Goal: Task Accomplishment & Management: Complete application form

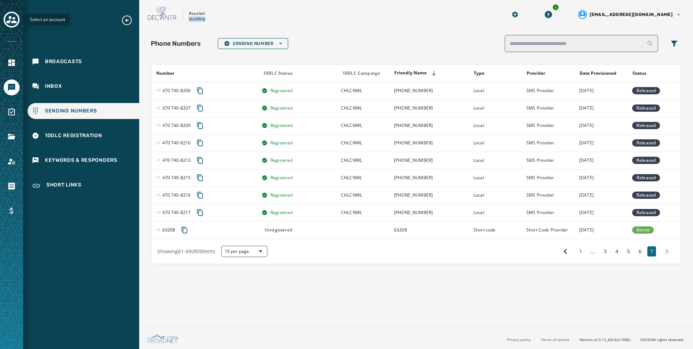
click at [14, 18] on icon "Toggle account select drawer" at bounding box center [12, 19] width 10 height 10
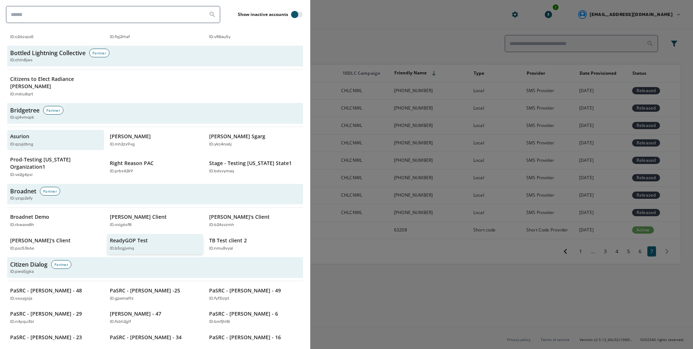
scroll to position [181, 0]
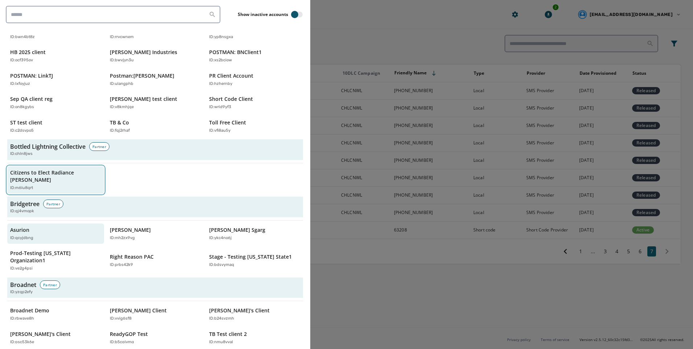
click at [62, 185] on div "ID: m6lu8qrt" at bounding box center [52, 188] width 84 height 6
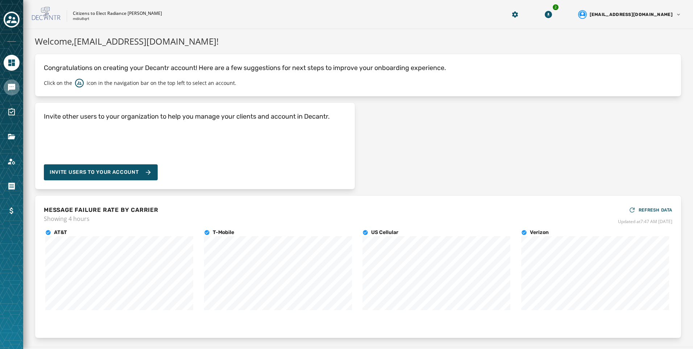
click at [12, 94] on link "Navigate to Messaging" at bounding box center [12, 87] width 16 height 16
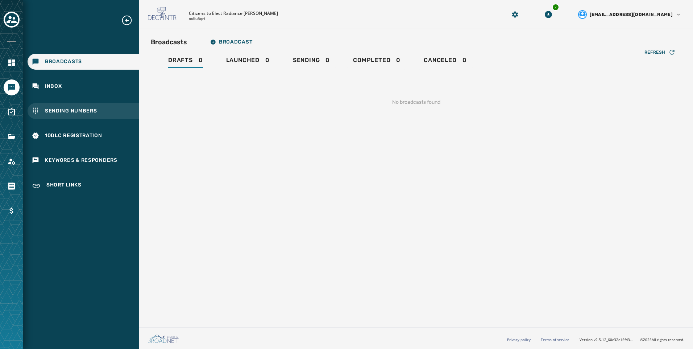
click at [120, 112] on div "Sending Numbers" at bounding box center [84, 111] width 112 height 16
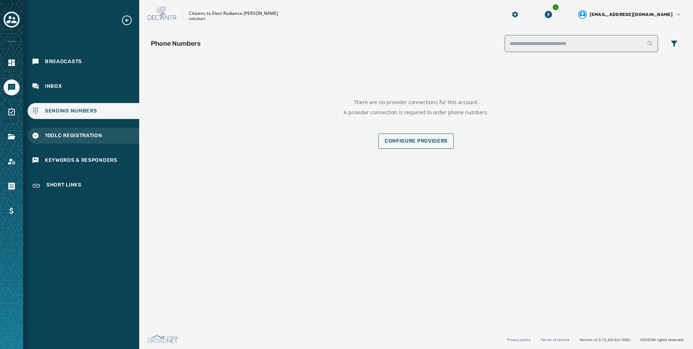
click at [105, 139] on div "10DLC Registration" at bounding box center [84, 136] width 112 height 16
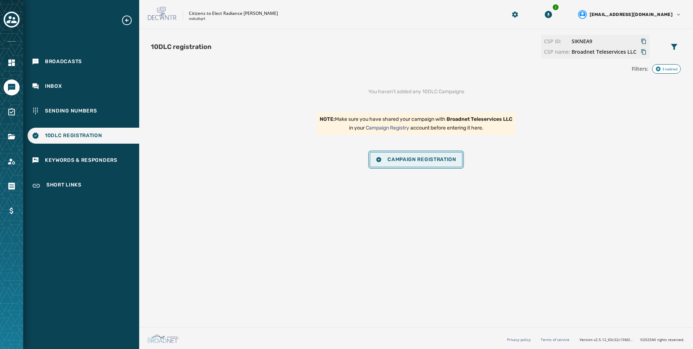
click at [431, 163] on button "Campaign Registration" at bounding box center [416, 159] width 93 height 15
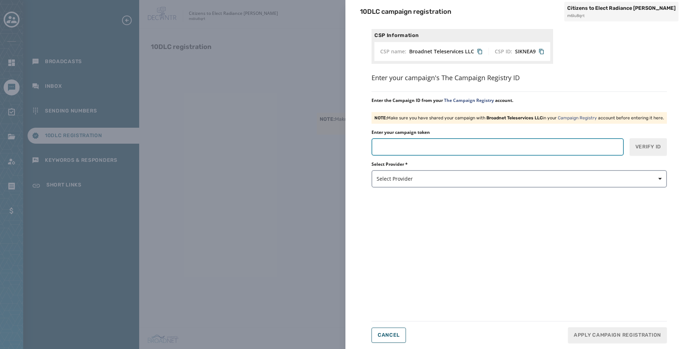
click at [448, 150] on input "Enter your campaign token" at bounding box center [497, 146] width 252 height 17
paste input "*******"
type input "*******"
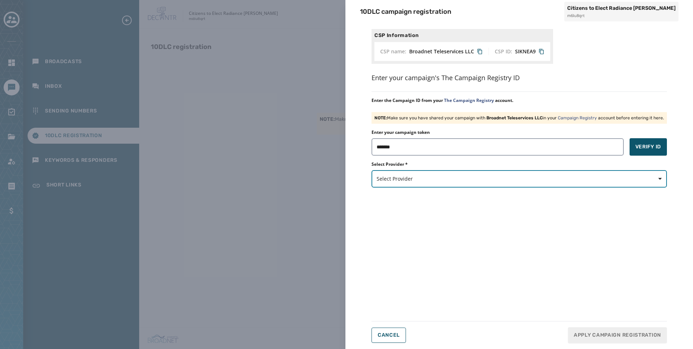
click at [460, 184] on button "Select Provider" at bounding box center [518, 178] width 295 height 17
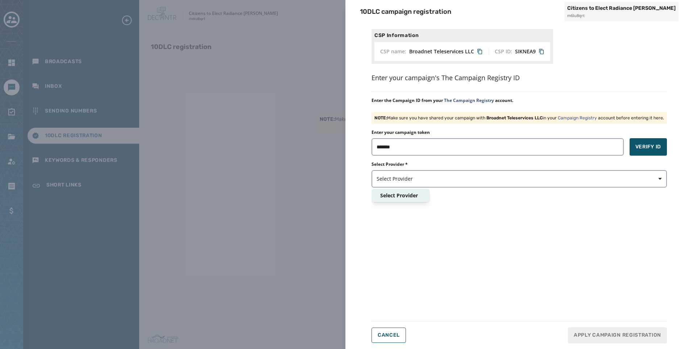
click at [438, 196] on div "CSP Information CSP name: Broadnet Teleservices LLC CSP ID: SIKNEA9 Enter your …" at bounding box center [518, 171] width 295 height 285
click at [124, 197] on div "10DLC campaign registration Citizens to Elect Radiance [PERSON_NAME] m6lu8qrt C…" at bounding box center [346, 174] width 693 height 349
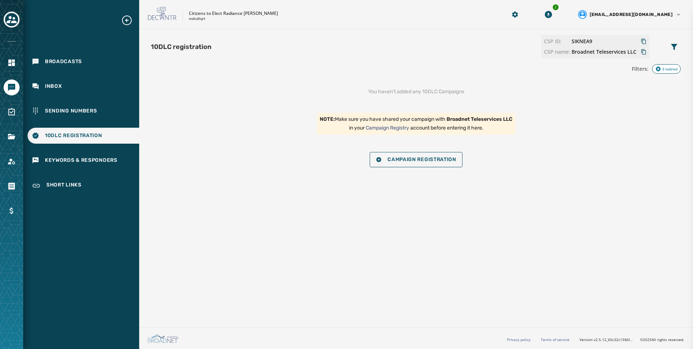
click at [0, 168] on html "Broadcasts Inbox Sending Numbers 10DLC Registration Keywords & Responders Short…" at bounding box center [346, 174] width 693 height 349
click at [17, 163] on link "Navigate to Account" at bounding box center [12, 161] width 16 height 16
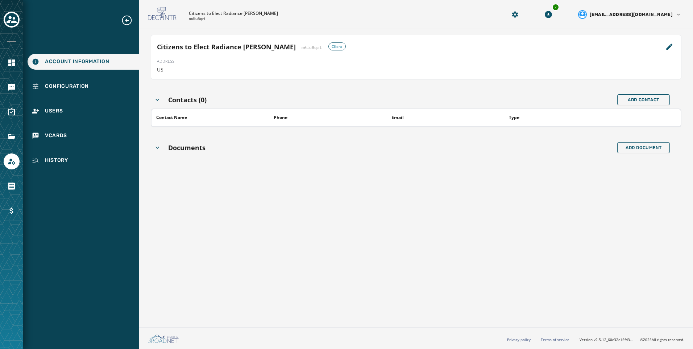
click at [146, 83] on div "Citizens to Elect Radiance [PERSON_NAME] m6lu8qrt Client ADDRESS US Contacts (0…" at bounding box center [416, 176] width 554 height 295
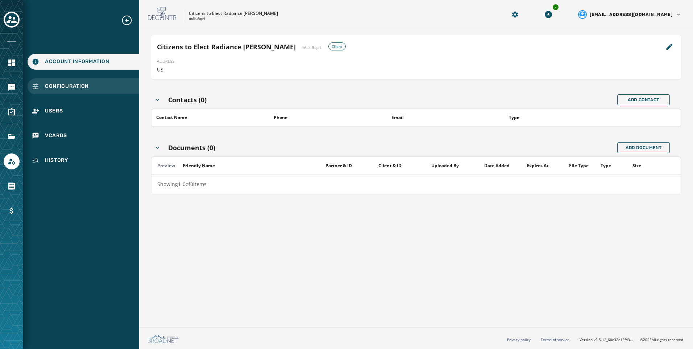
click at [118, 86] on div "Configuration" at bounding box center [84, 86] width 112 height 16
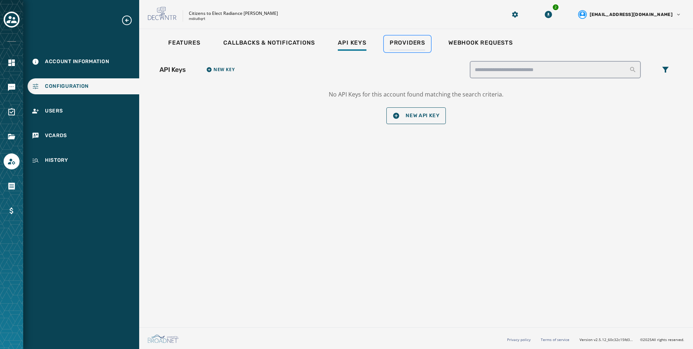
click at [408, 46] on span "Providers" at bounding box center [408, 42] width 36 height 7
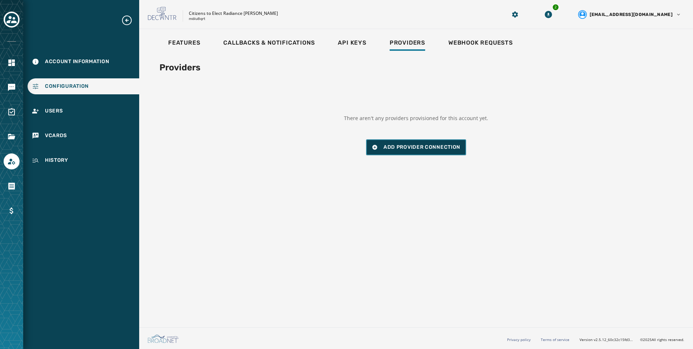
click at [436, 145] on button "Add Provider Connection" at bounding box center [416, 147] width 100 height 16
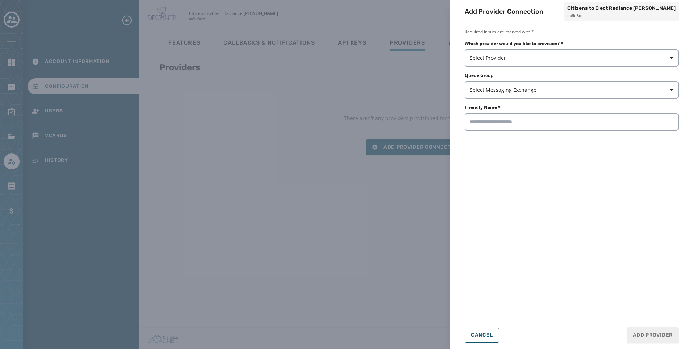
click at [498, 48] on div "Which provider would you like to provision? * Select Provider" at bounding box center [572, 54] width 214 height 26
click at [495, 55] on span "Select Provider" at bounding box center [572, 57] width 204 height 7
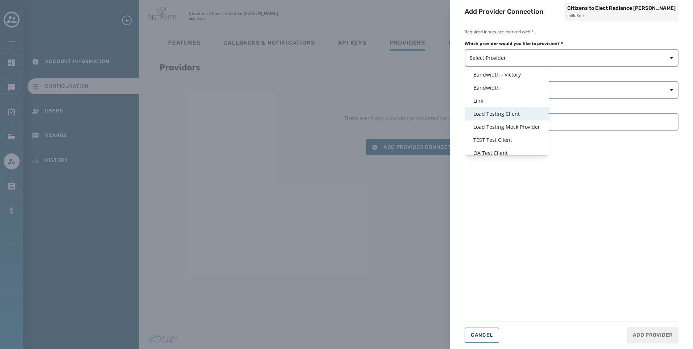
scroll to position [17, 0]
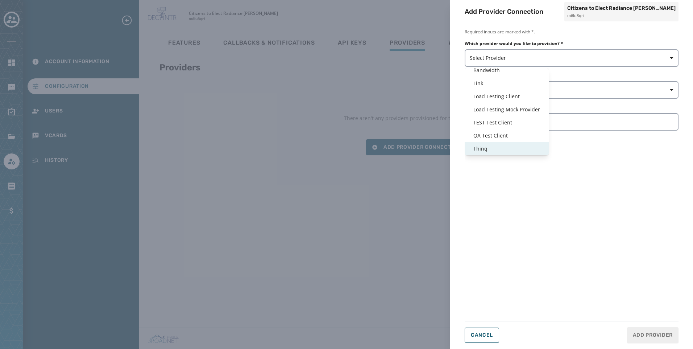
click at [496, 147] on span "Thinq" at bounding box center [506, 148] width 67 height 7
type input "*****"
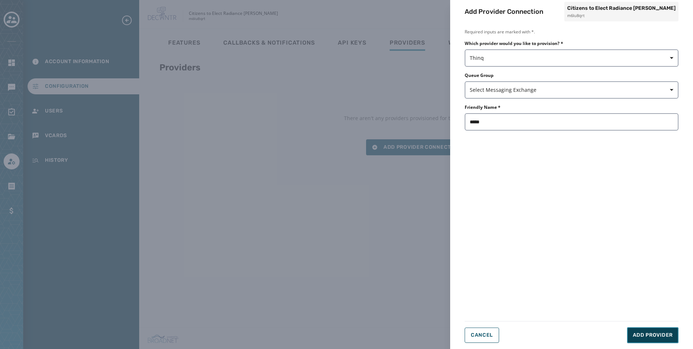
click at [657, 328] on button "Add Provider" at bounding box center [652, 335] width 51 height 16
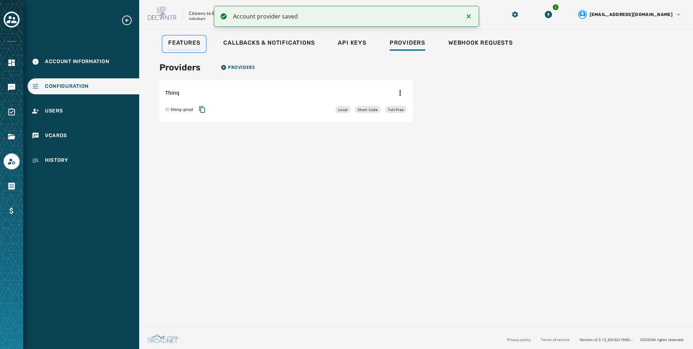
click at [193, 41] on span "Features" at bounding box center [184, 42] width 32 height 7
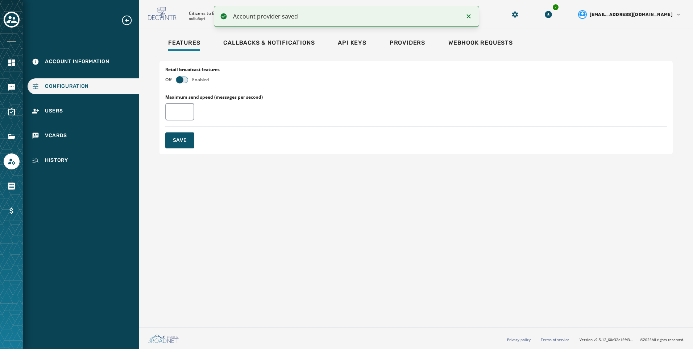
click at [181, 82] on span "button" at bounding box center [179, 79] width 7 height 7
click at [176, 140] on span "Save" at bounding box center [180, 140] width 14 height 7
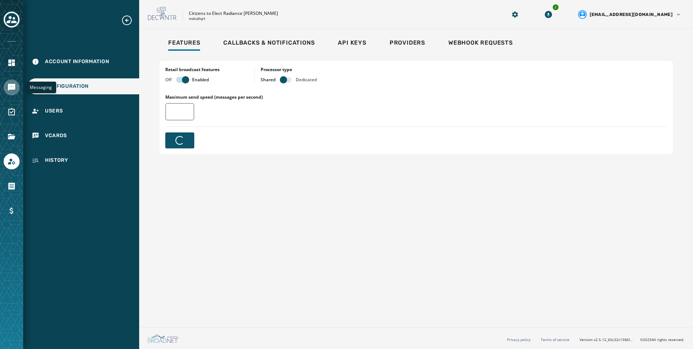
click at [12, 88] on icon "Navigate to Messaging" at bounding box center [11, 87] width 7 height 7
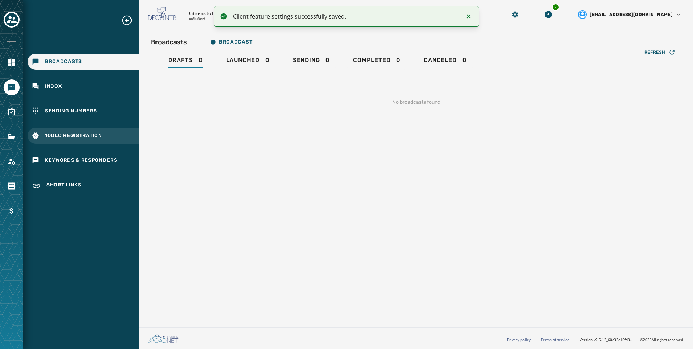
click at [95, 139] on div "10DLC Registration" at bounding box center [84, 136] width 112 height 16
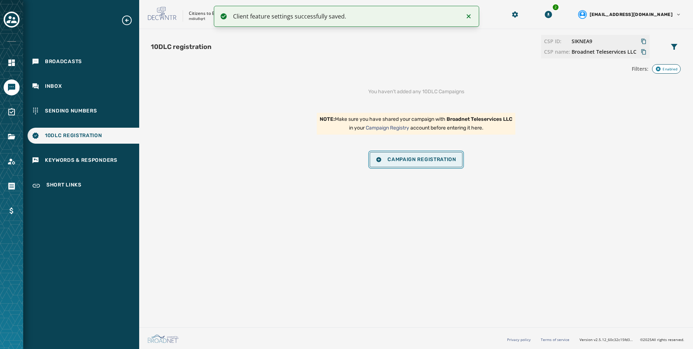
click at [451, 155] on button "Campaign Registration" at bounding box center [416, 159] width 93 height 15
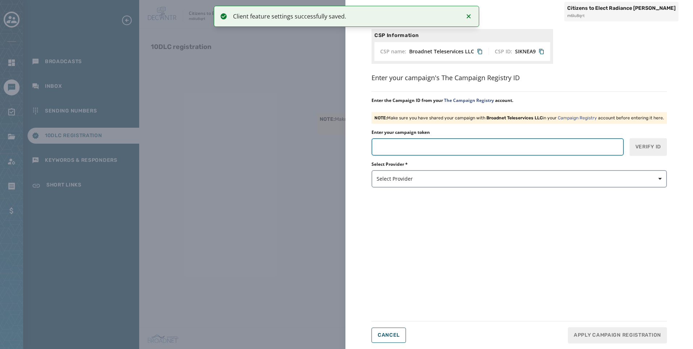
click at [464, 146] on input "Enter your campaign token" at bounding box center [497, 146] width 252 height 17
paste input "*******"
type input "*******"
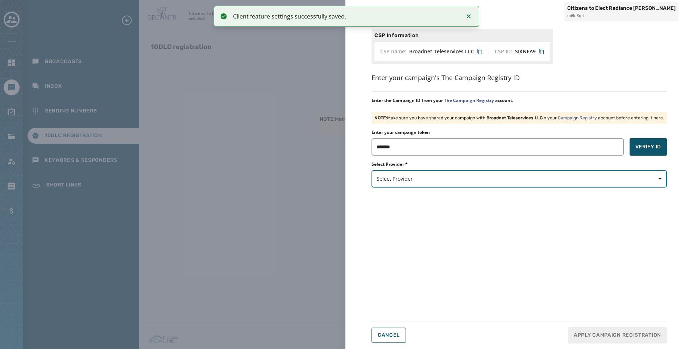
click at [578, 185] on button "Select Provider" at bounding box center [518, 178] width 295 height 17
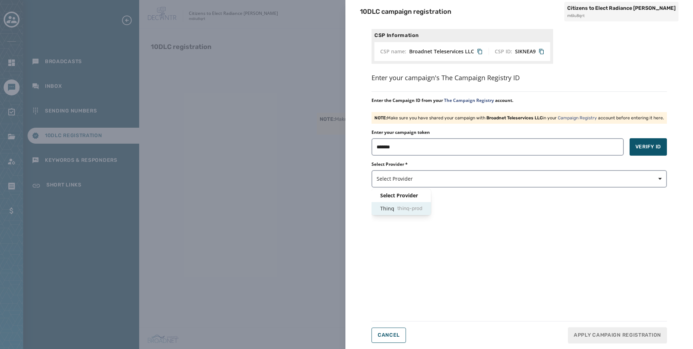
click at [411, 213] on div "Thinq thinq-prod" at bounding box center [400, 208] width 59 height 13
click at [636, 146] on span "Verify ID" at bounding box center [648, 146] width 26 height 7
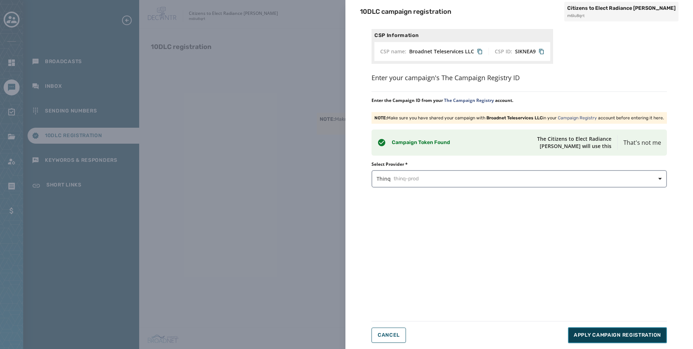
click at [630, 334] on span "Apply Campaign Registration" at bounding box center [617, 334] width 87 height 7
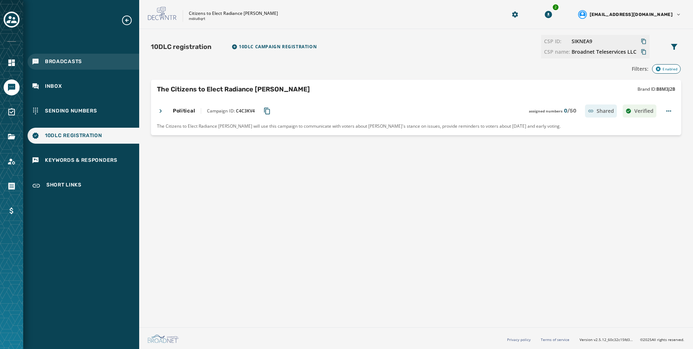
click at [64, 61] on span "Broadcasts" at bounding box center [63, 61] width 37 height 7
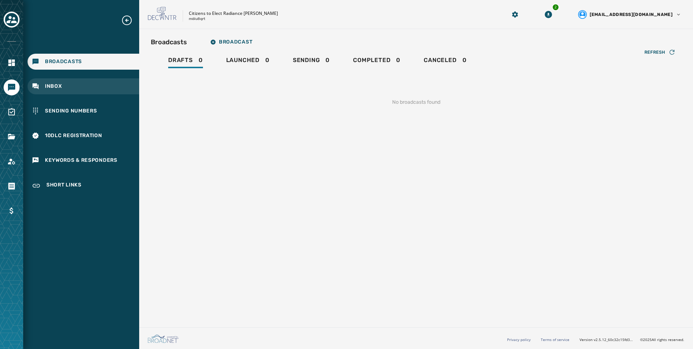
click at [70, 88] on div "Inbox" at bounding box center [84, 86] width 112 height 16
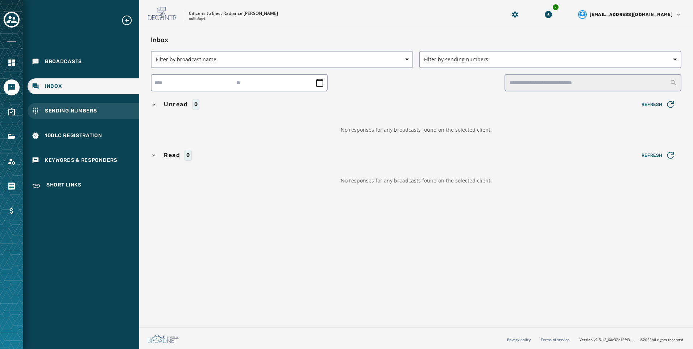
click at [68, 108] on span "Sending Numbers" at bounding box center [71, 110] width 52 height 7
